Goal: Information Seeking & Learning: Learn about a topic

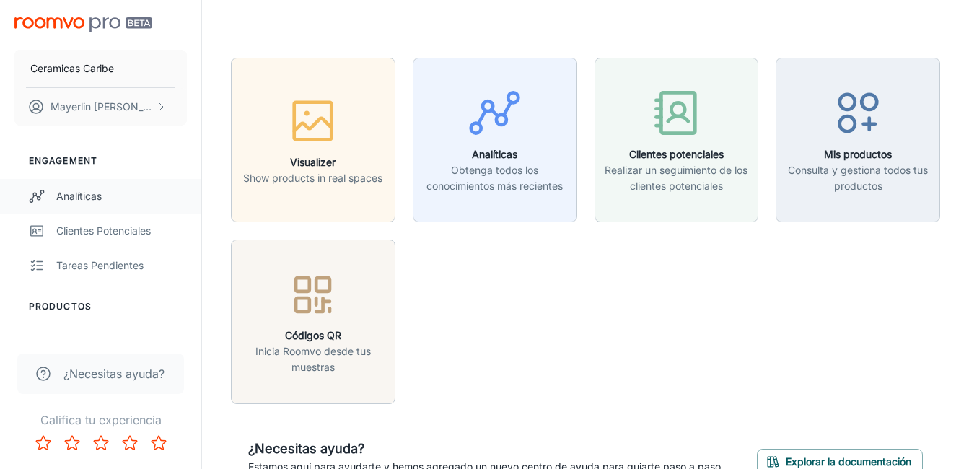
click at [106, 192] on div "Analíticas" at bounding box center [121, 196] width 131 height 16
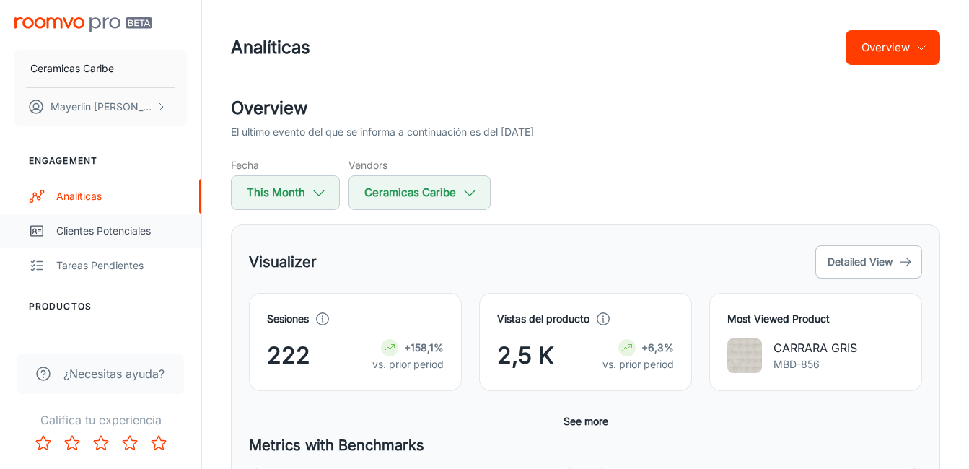
click at [68, 228] on div "Clientes potenciales" at bounding box center [121, 231] width 131 height 16
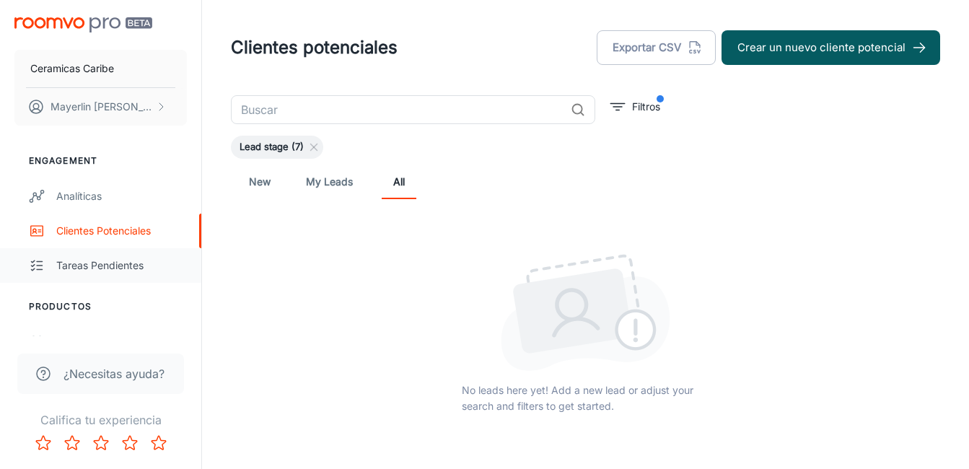
click at [98, 264] on div "Tareas pendientes" at bounding box center [121, 266] width 131 height 16
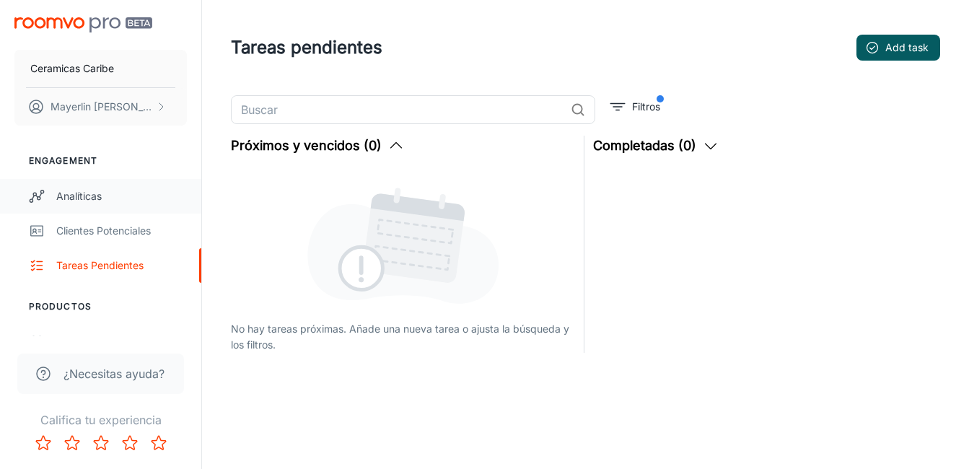
click at [79, 201] on div "Analíticas" at bounding box center [121, 196] width 131 height 16
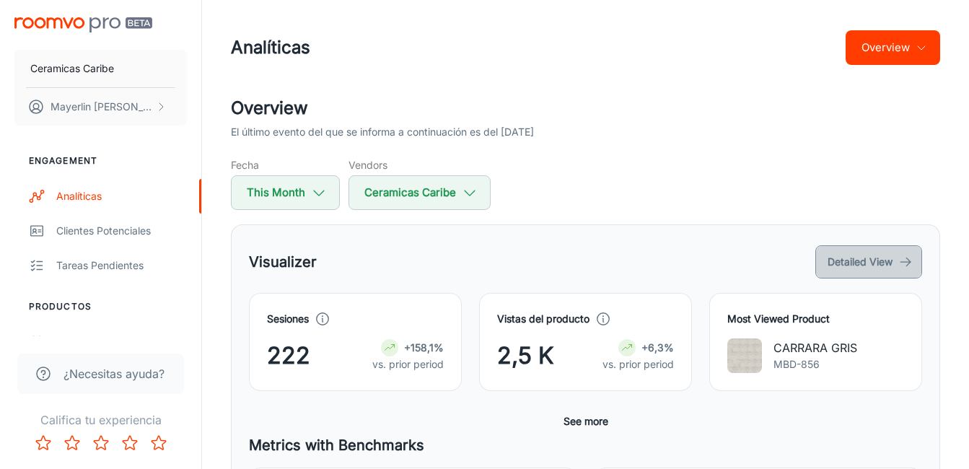
click at [879, 270] on button "Detailed View" at bounding box center [868, 261] width 107 height 33
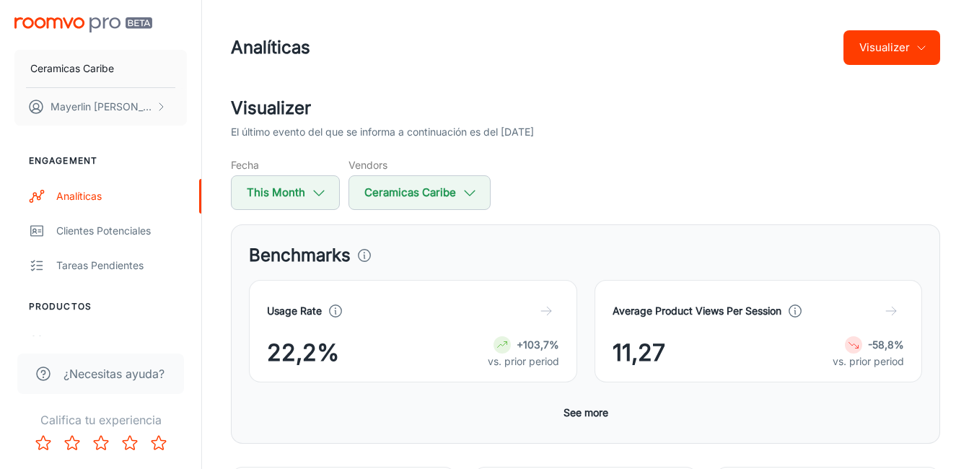
click at [535, 320] on div at bounding box center [546, 311] width 26 height 26
click at [548, 315] on icon "button" at bounding box center [546, 311] width 14 height 14
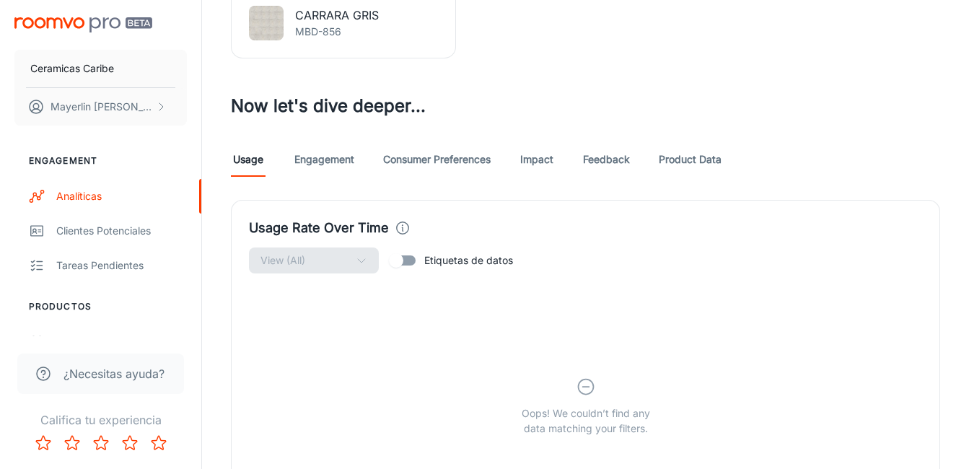
scroll to position [620, 0]
click at [335, 162] on link "Engagement" at bounding box center [324, 161] width 60 height 35
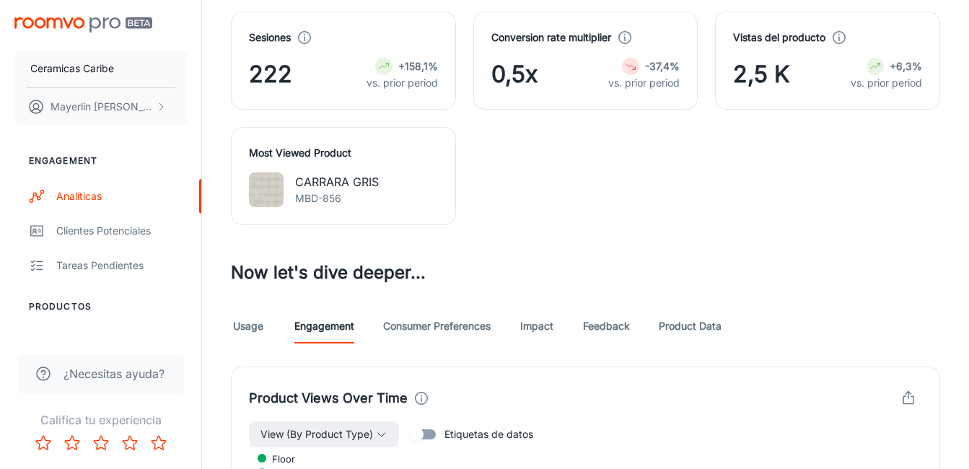
scroll to position [505, 0]
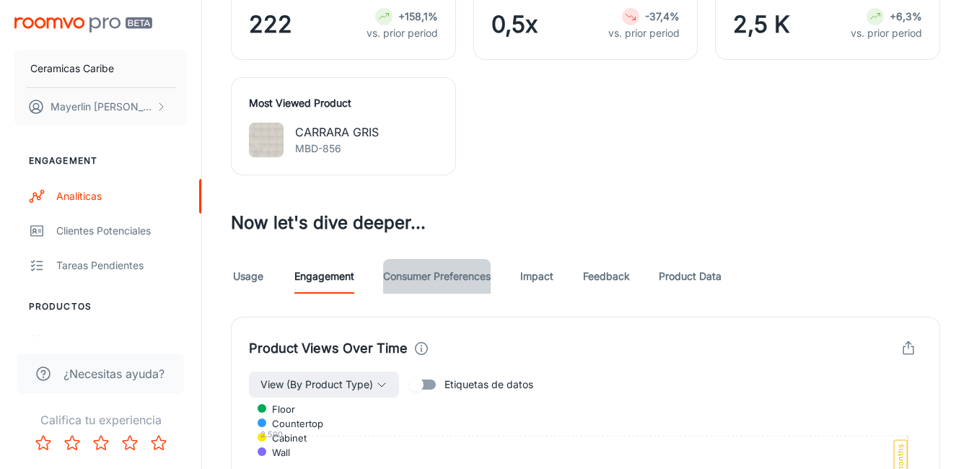
click at [465, 271] on link "Consumer Preferences" at bounding box center [436, 276] width 107 height 35
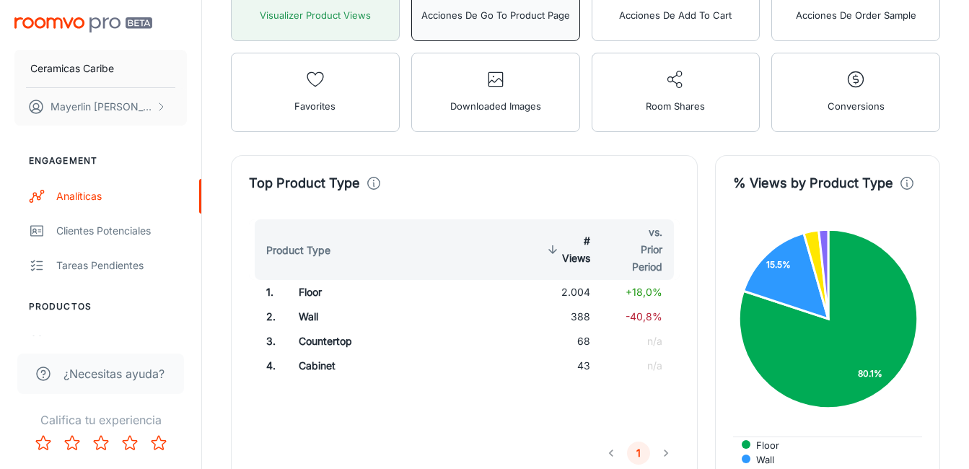
scroll to position [577, 0]
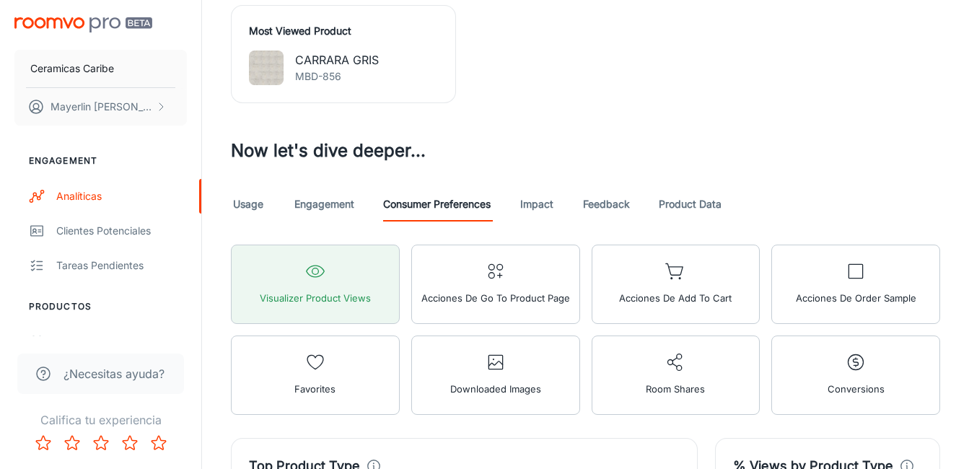
click at [361, 203] on div "Usage Engagement Consumer Preferences Impact Feedback Product Data" at bounding box center [585, 204] width 709 height 35
click at [343, 203] on link "Engagement" at bounding box center [324, 204] width 60 height 35
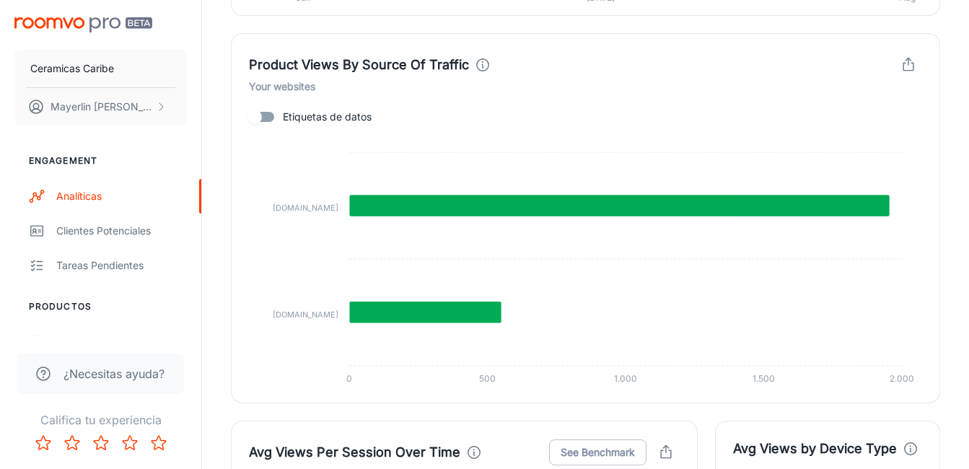
scroll to position [1154, 0]
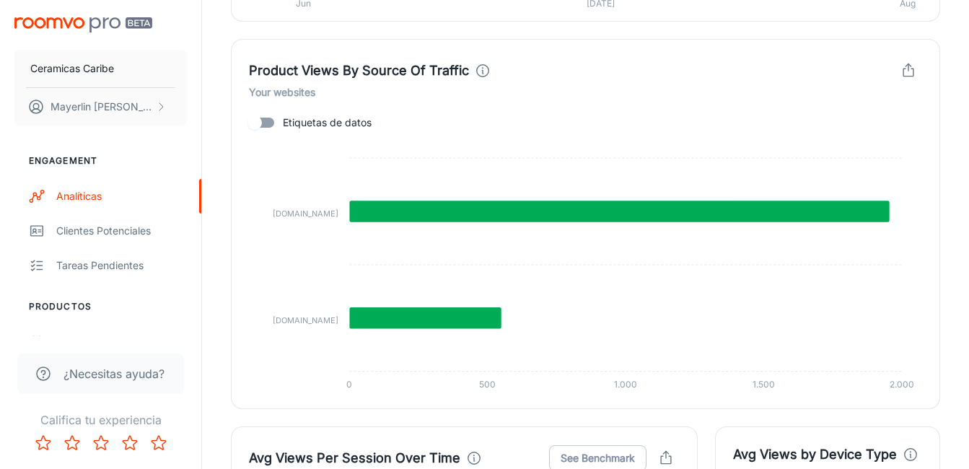
click at [254, 128] on input "Etiquetas de datos" at bounding box center [255, 122] width 82 height 27
checkbox input "true"
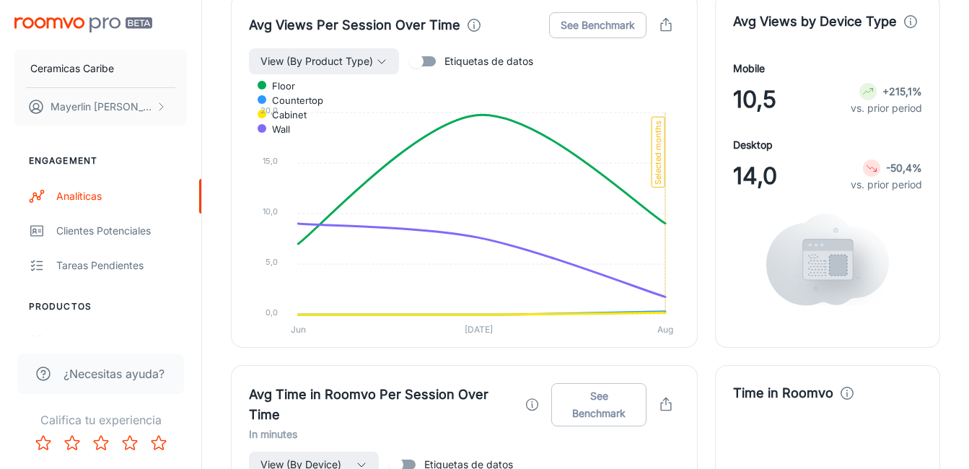
scroll to position [1876, 0]
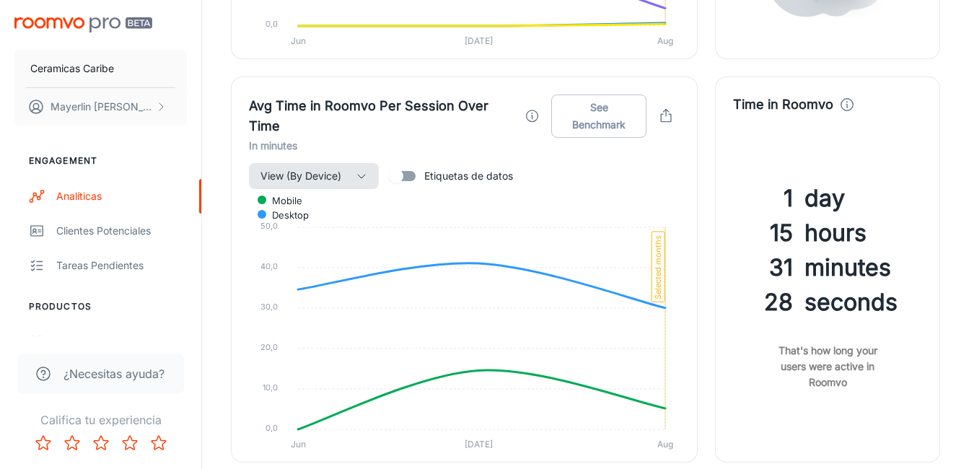
click at [357, 179] on icon "button" at bounding box center [362, 176] width 12 height 12
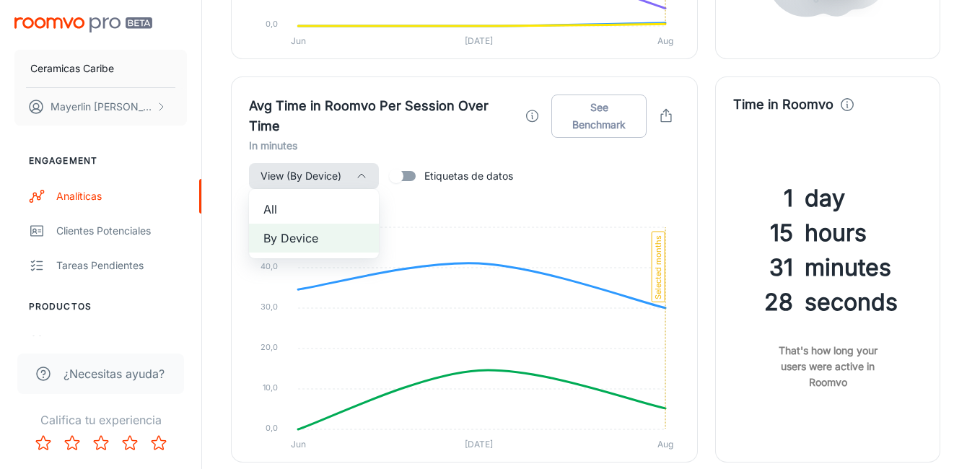
click at [357, 179] on div at bounding box center [490, 234] width 980 height 469
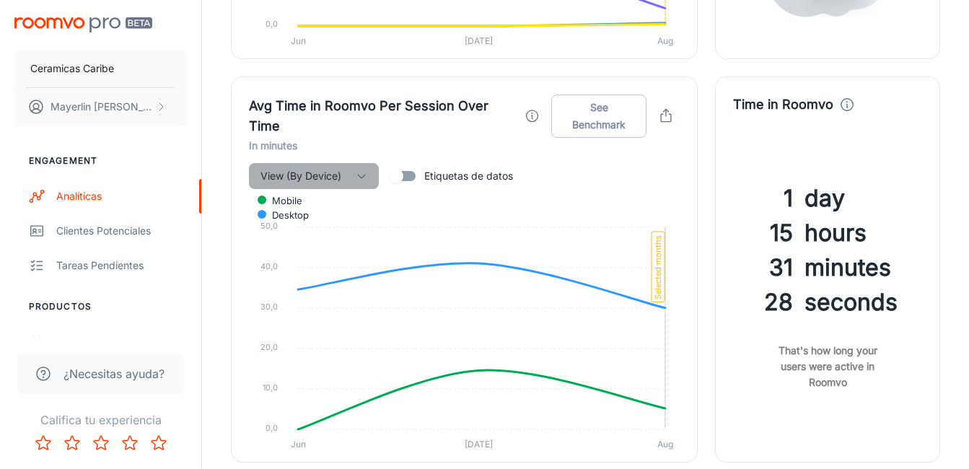
click at [369, 175] on button "View (By Device)" at bounding box center [314, 176] width 130 height 26
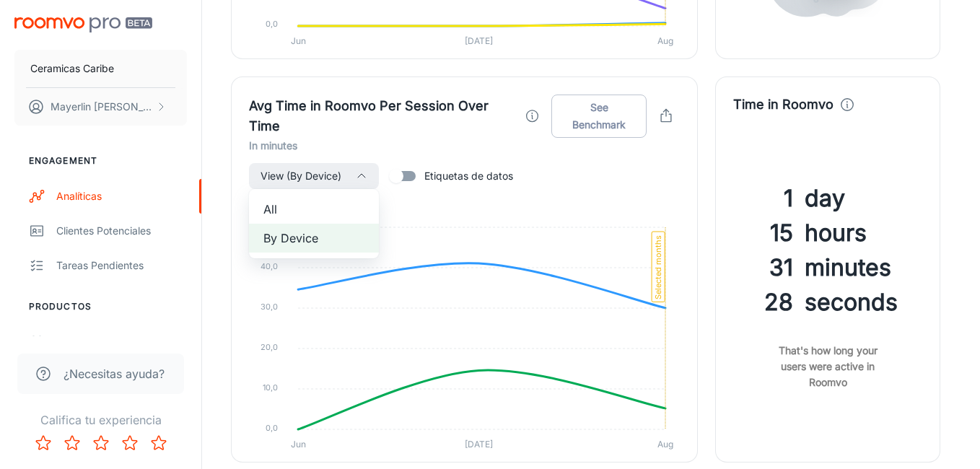
click at [341, 202] on span "All" at bounding box center [313, 209] width 101 height 17
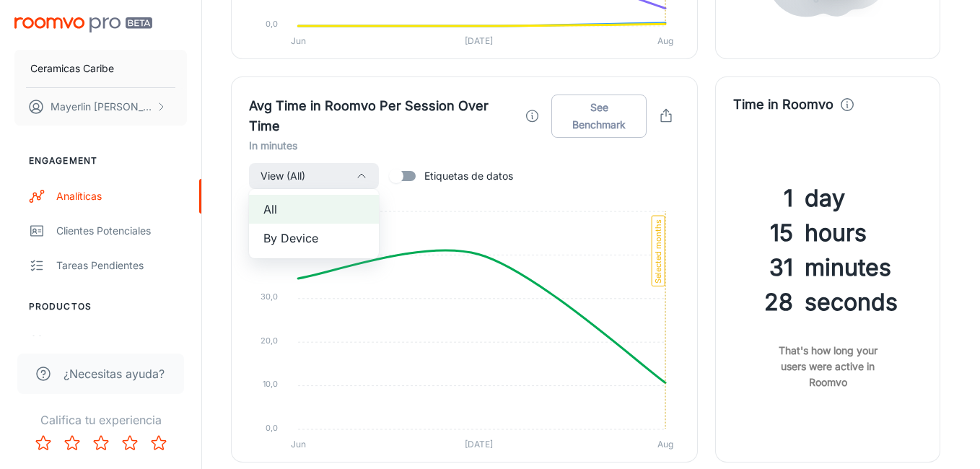
click at [351, 229] on li "By Device" at bounding box center [314, 238] width 130 height 29
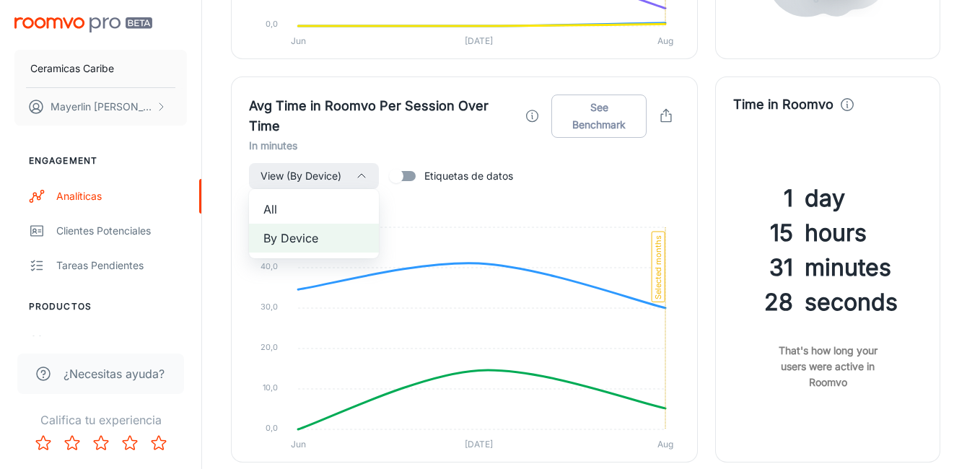
click at [500, 206] on div at bounding box center [490, 234] width 980 height 469
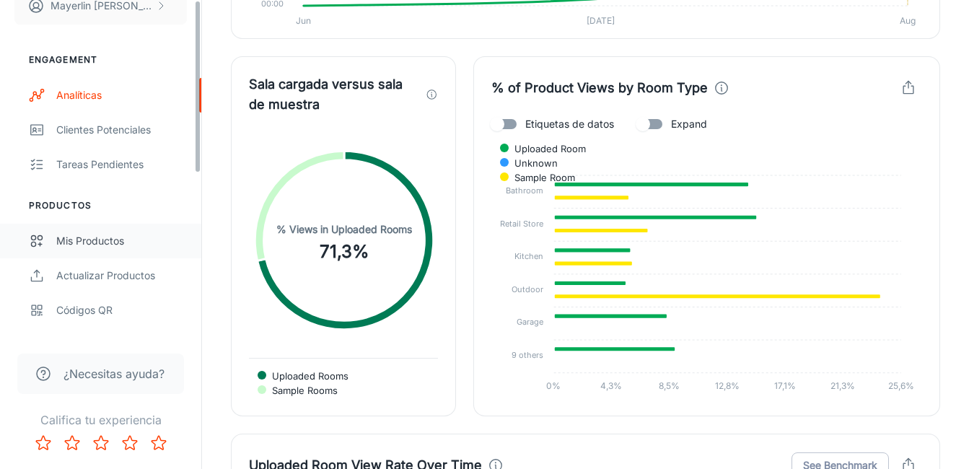
scroll to position [0, 0]
